Goal: Participate in discussion

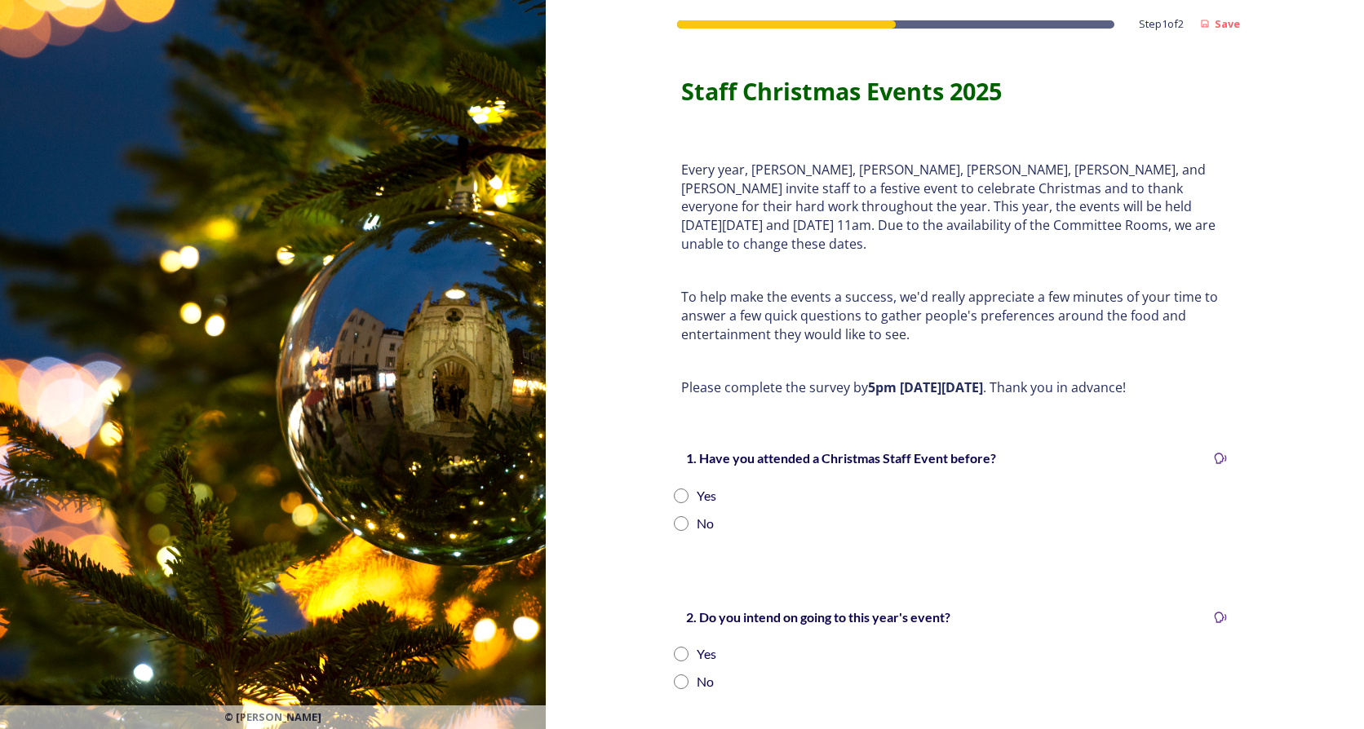
click at [686, 486] on div "Yes" at bounding box center [954, 496] width 561 height 20
radio input "true"
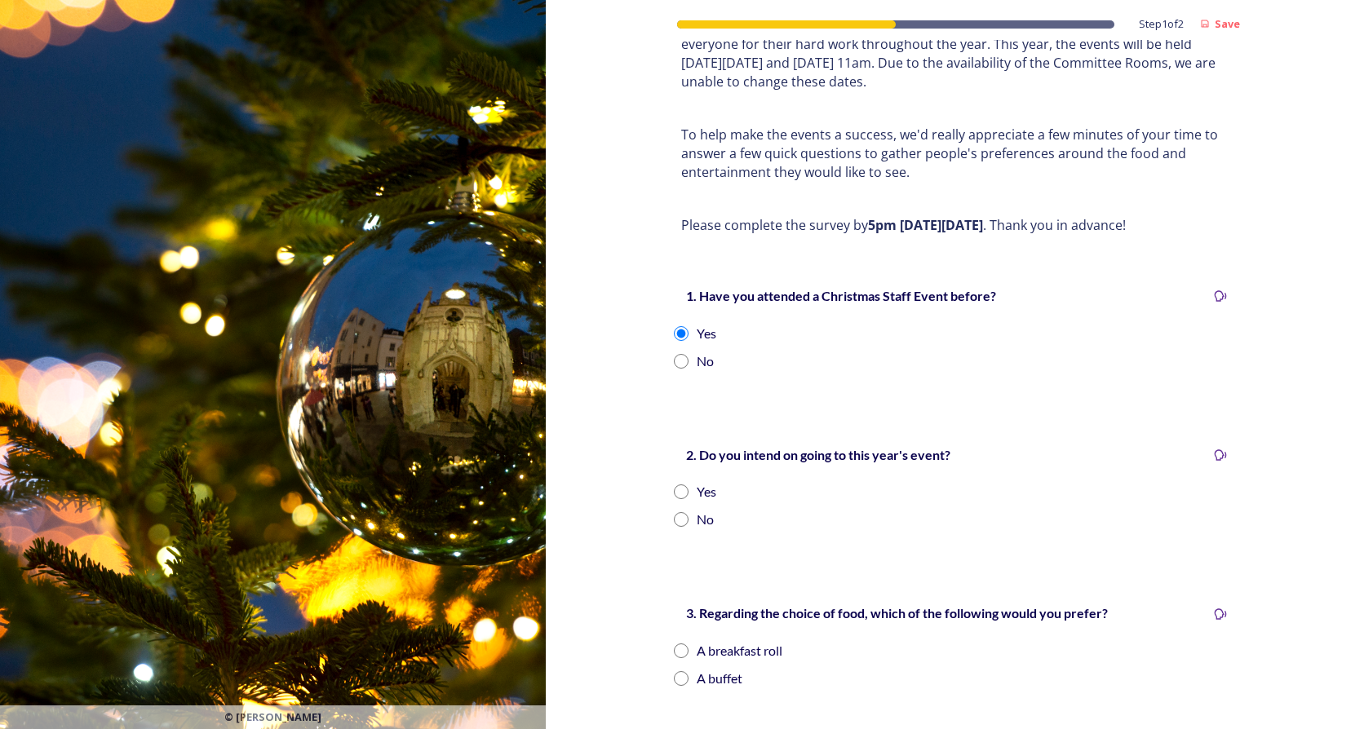
scroll to position [163, 0]
click at [684, 481] on div "Yes" at bounding box center [954, 491] width 561 height 20
radio input "true"
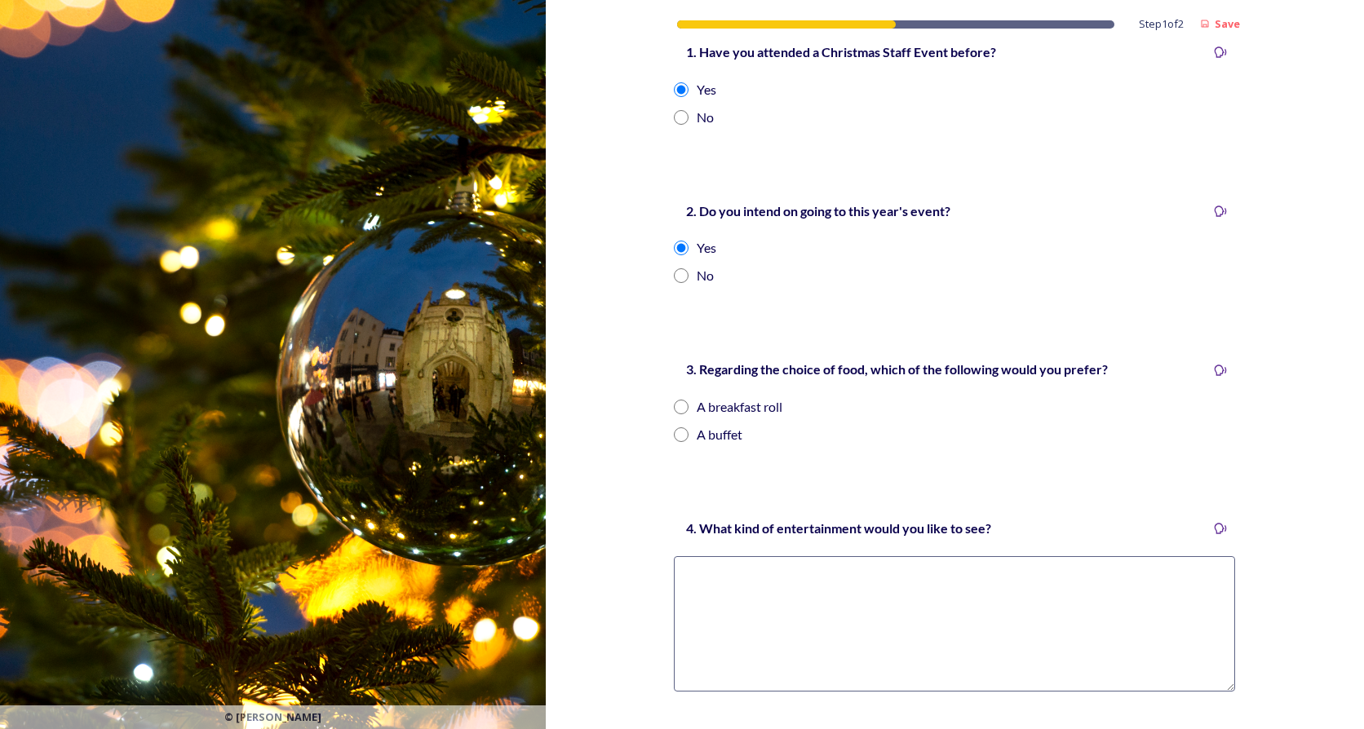
scroll to position [408, 0]
click at [674, 426] on input "radio" at bounding box center [681, 433] width 15 height 15
radio input "true"
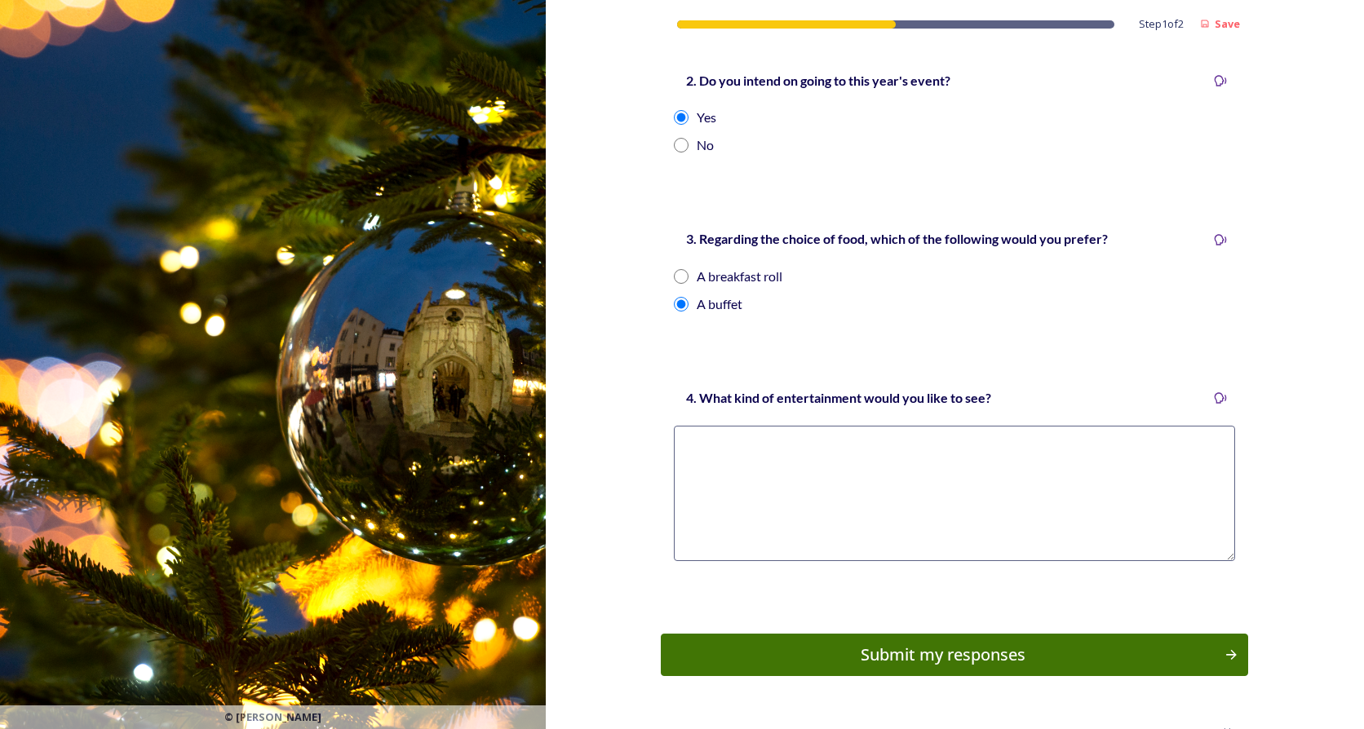
scroll to position [560, 0]
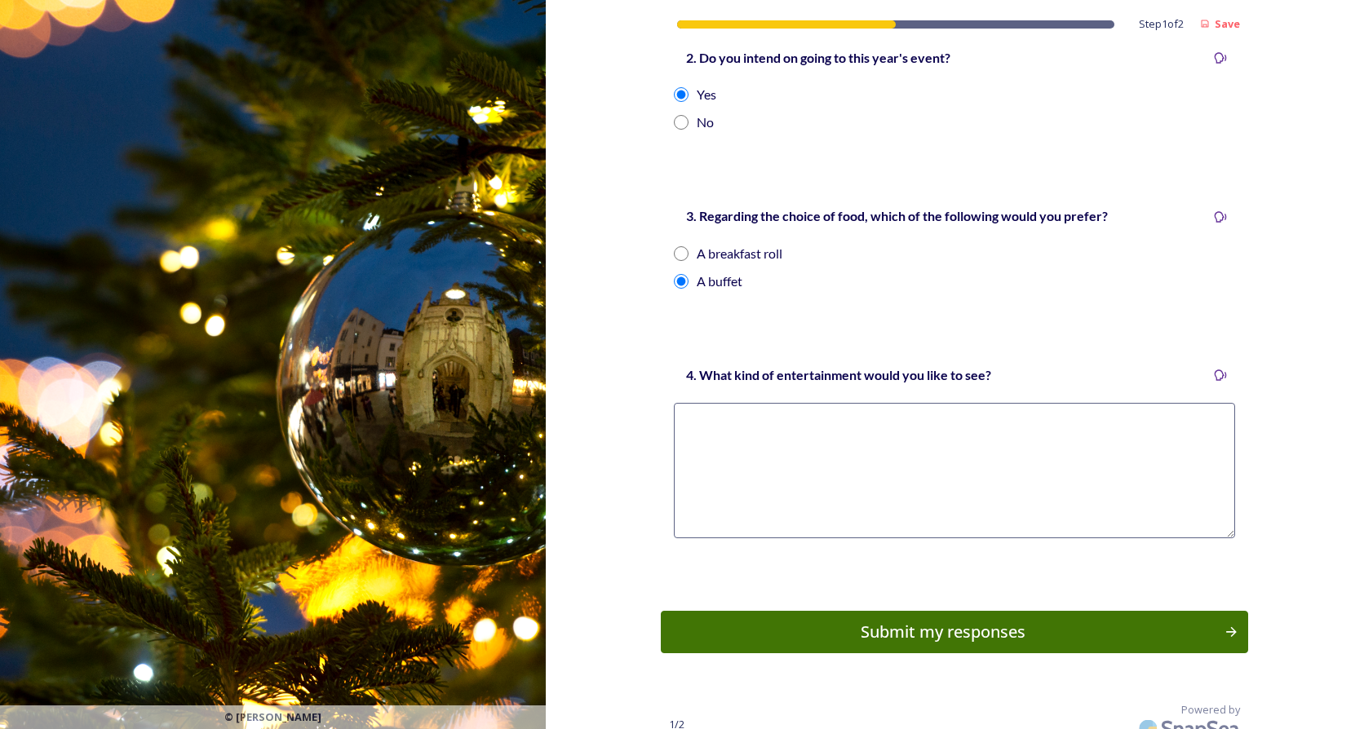
click at [729, 456] on textarea at bounding box center [954, 470] width 561 height 135
paste textarea "Santa Limbo or Santa’s Sack Race"
paste textarea "Christmas Karaoke: Sing along to classic Christmas songs."
paste textarea "Christmas Charades or Emoji Charades"
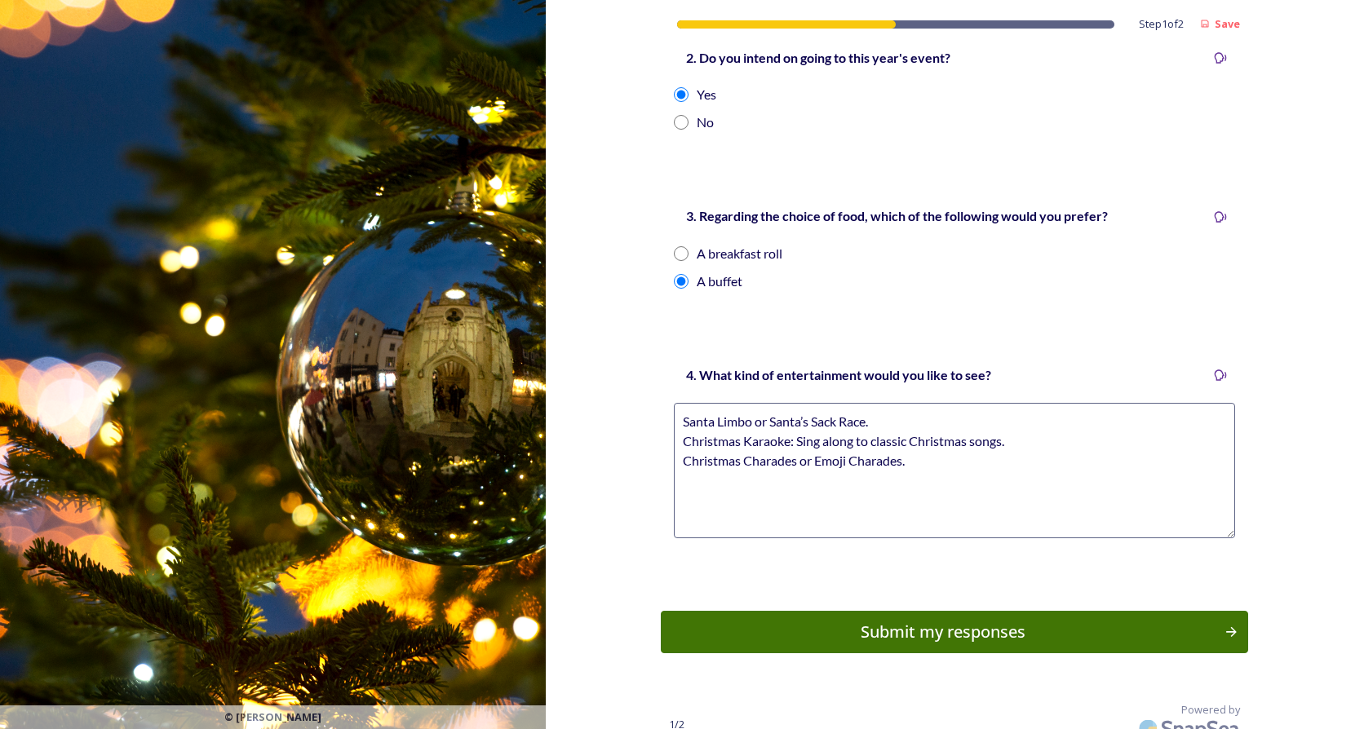
paste textarea "Tree Decorating Competition"
type textarea "Santa Limbo or Santa’s Sack Race. Christmas Karaoke: Sing along to classic Chri…"
click at [876, 620] on div "Submit my responses" at bounding box center [942, 632] width 551 height 24
